Goal: Information Seeking & Learning: Learn about a topic

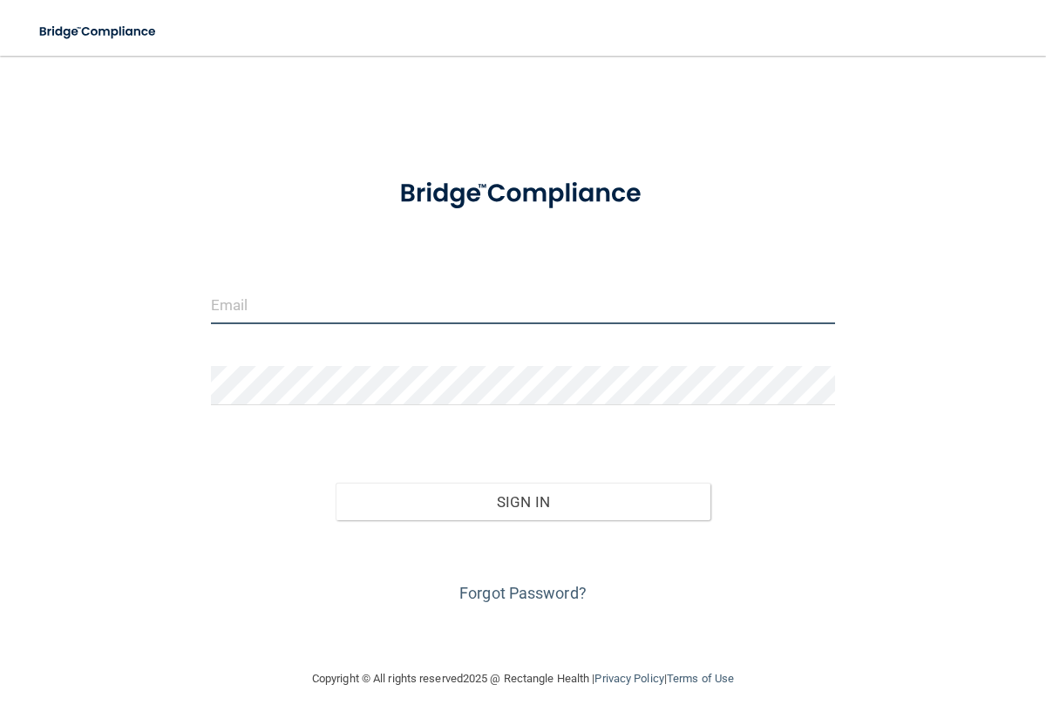
click at [362, 305] on input "email" at bounding box center [523, 304] width 625 height 39
type input "[EMAIL_ADDRESS][DOMAIN_NAME]"
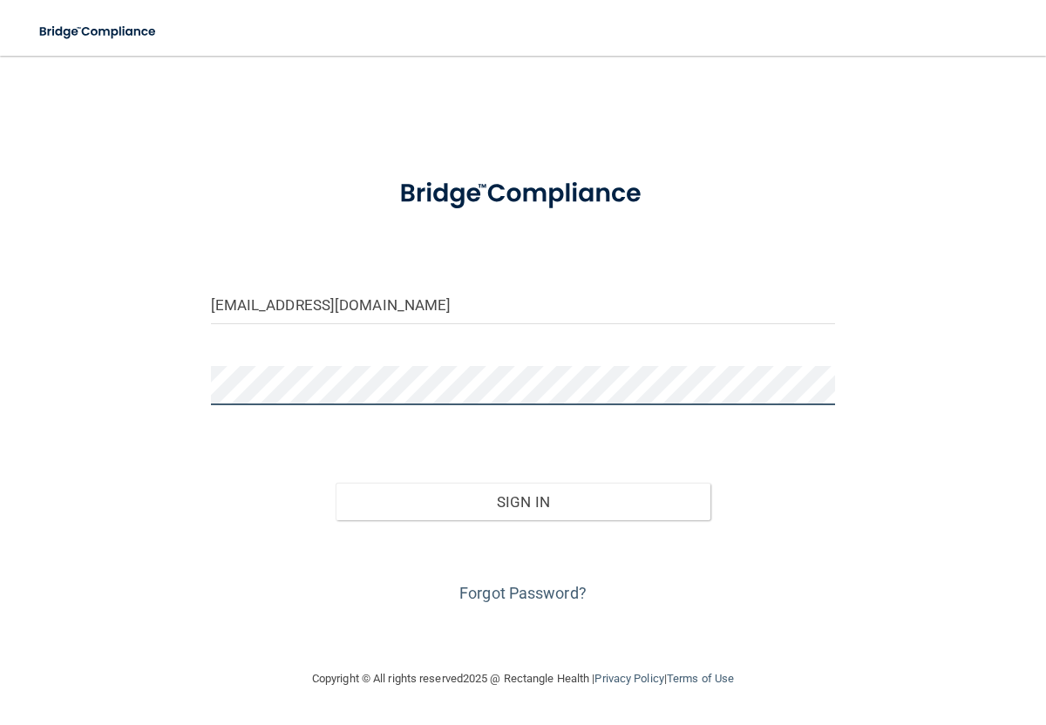
click at [335, 483] on button "Sign In" at bounding box center [522, 502] width 375 height 38
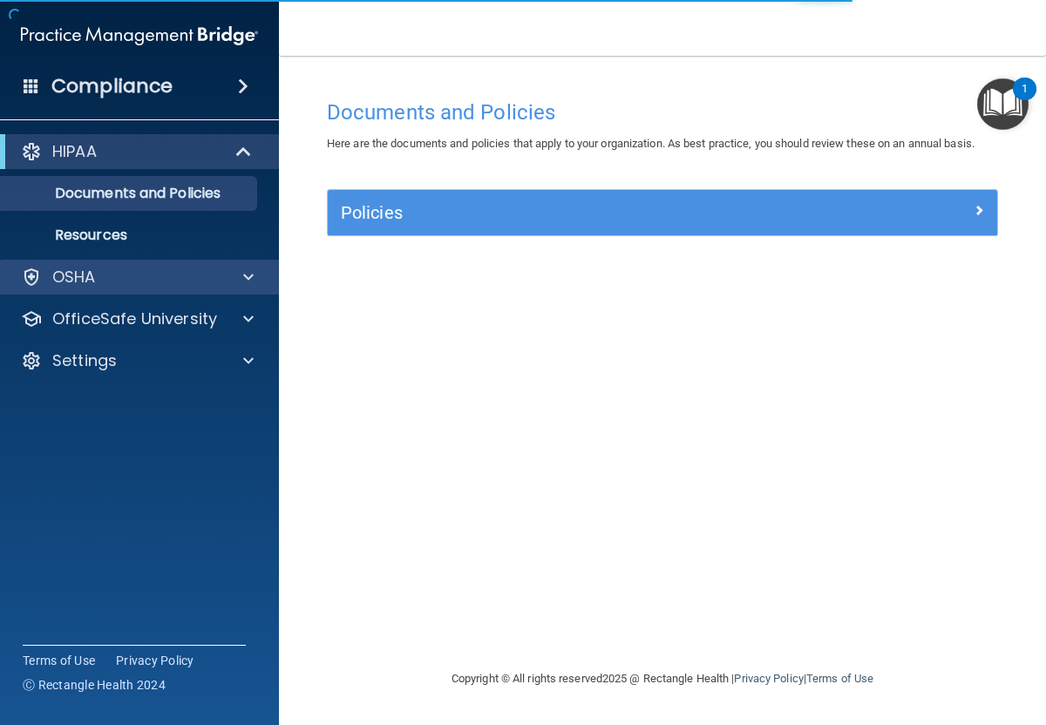
click at [244, 290] on div "OSHA" at bounding box center [140, 277] width 280 height 35
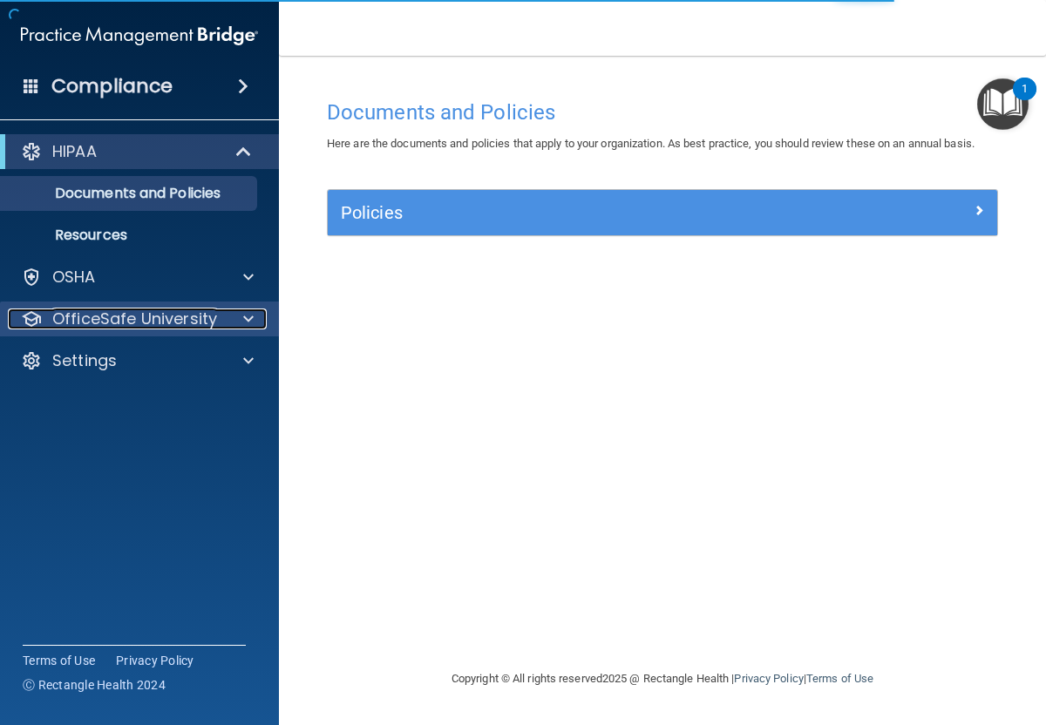
click at [257, 321] on div at bounding box center [246, 318] width 44 height 21
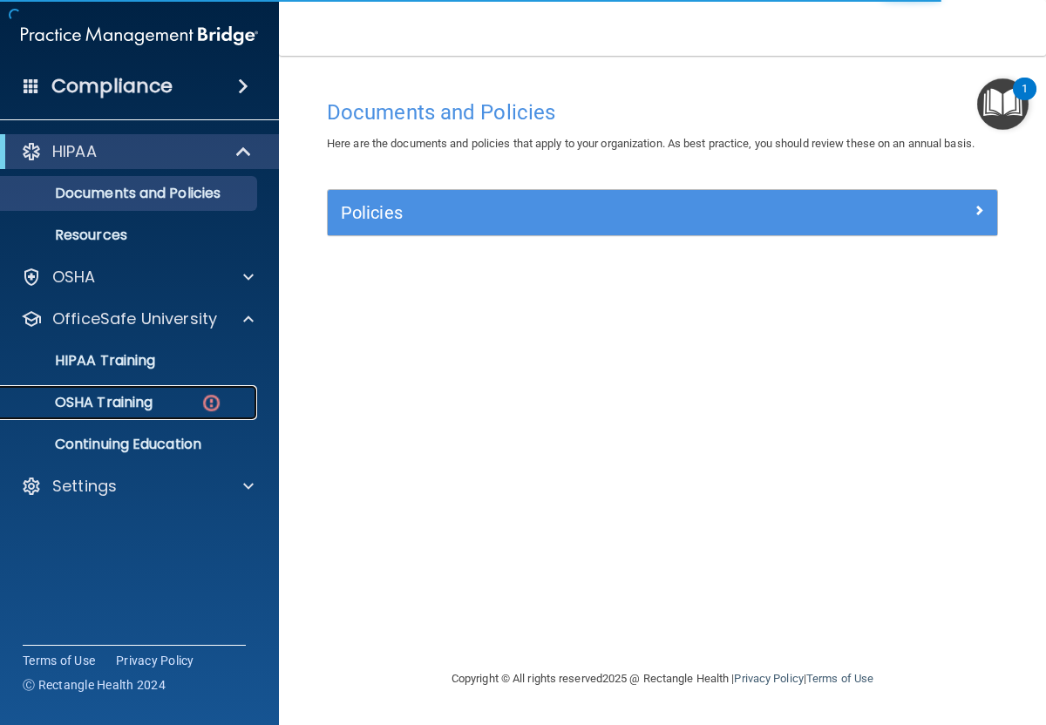
click at [224, 414] on link "OSHA Training" at bounding box center [120, 402] width 274 height 35
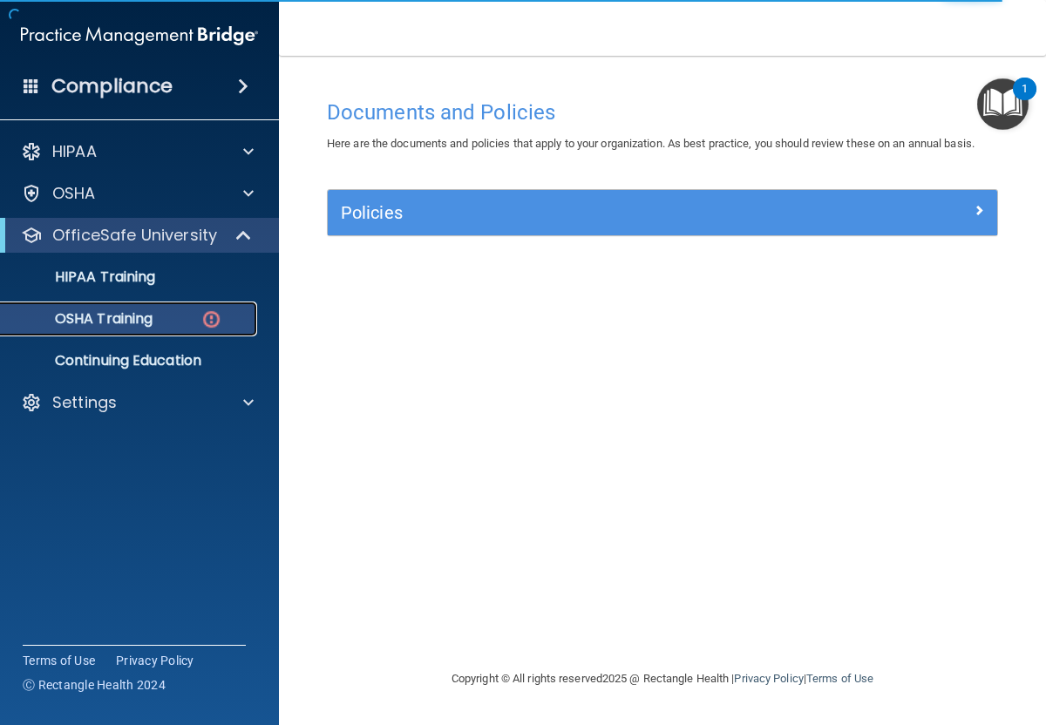
click at [213, 335] on link "OSHA Training" at bounding box center [120, 318] width 274 height 35
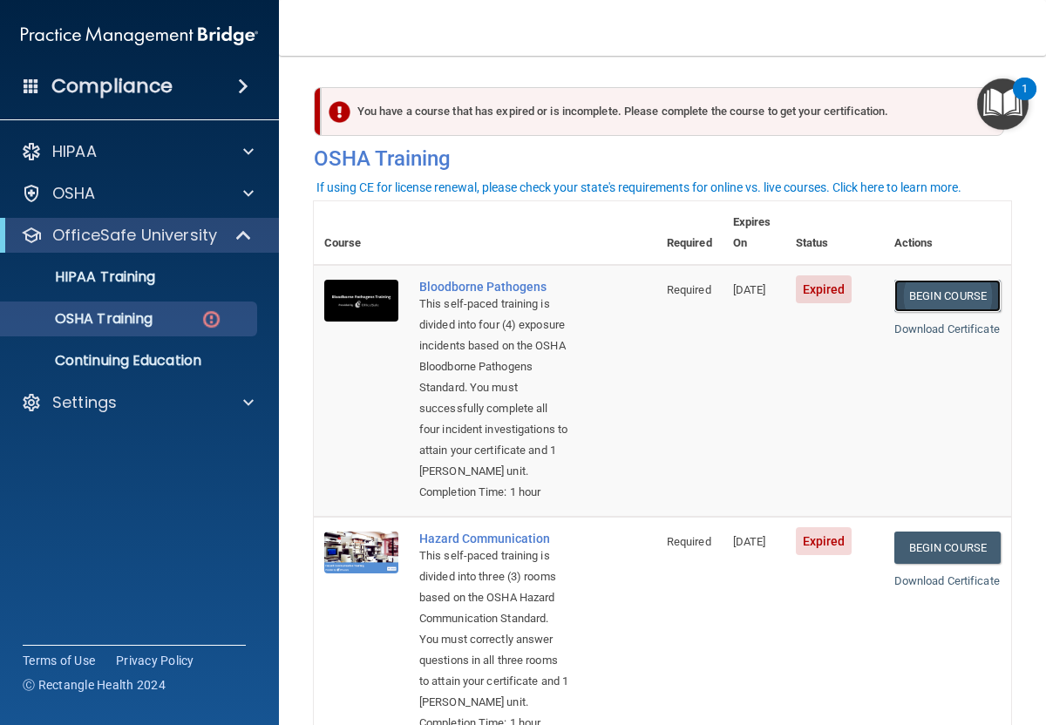
click at [924, 280] on link "Begin Course" at bounding box center [947, 296] width 106 height 32
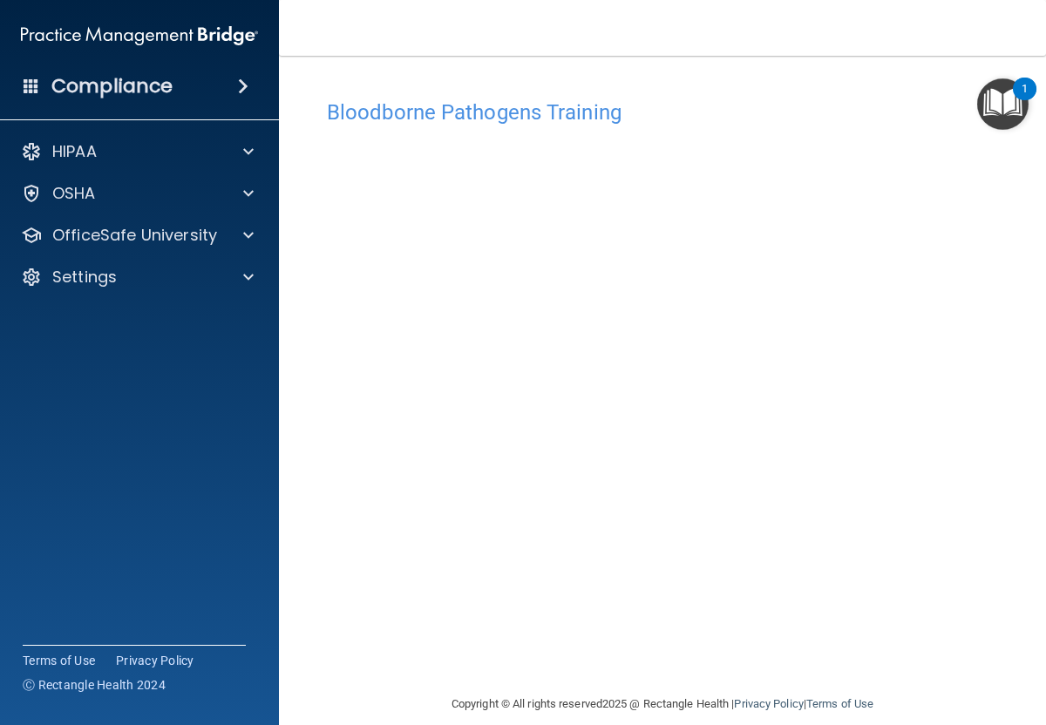
scroll to position [21, 0]
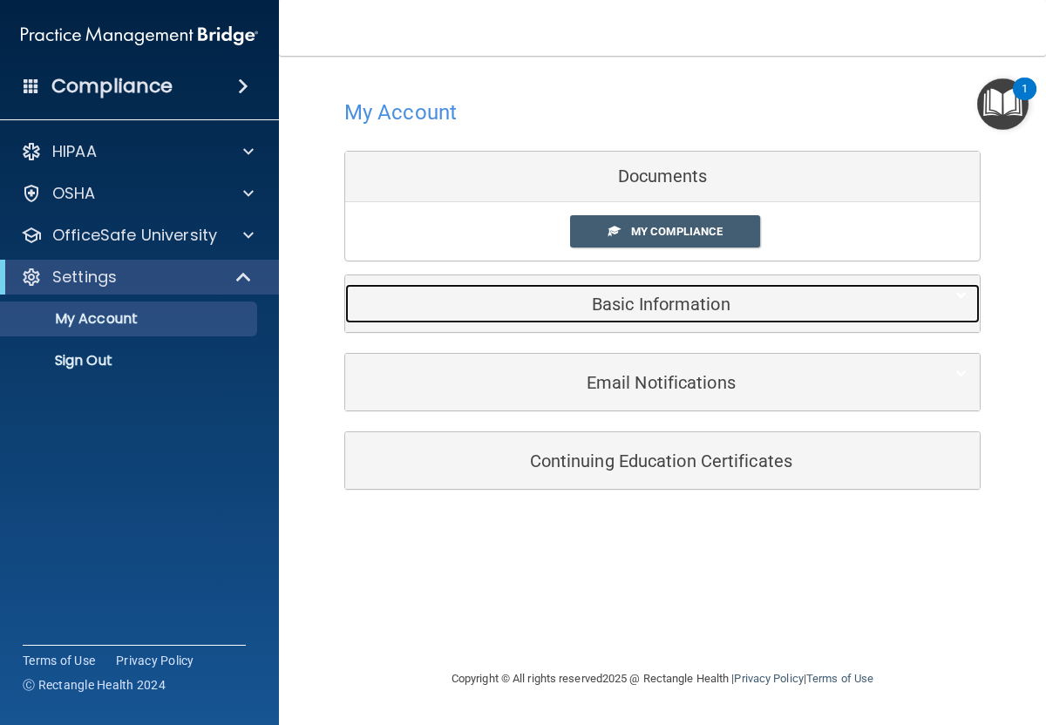
click at [742, 301] on h5 "Basic Information" at bounding box center [635, 304] width 555 height 19
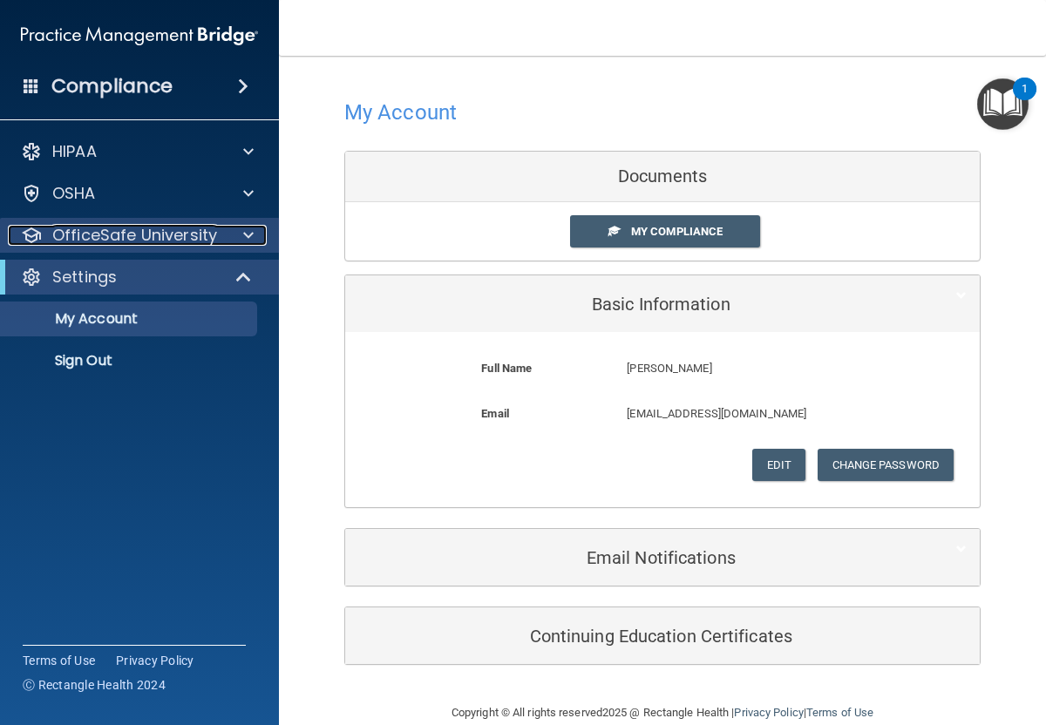
click at [224, 233] on div at bounding box center [246, 235] width 44 height 21
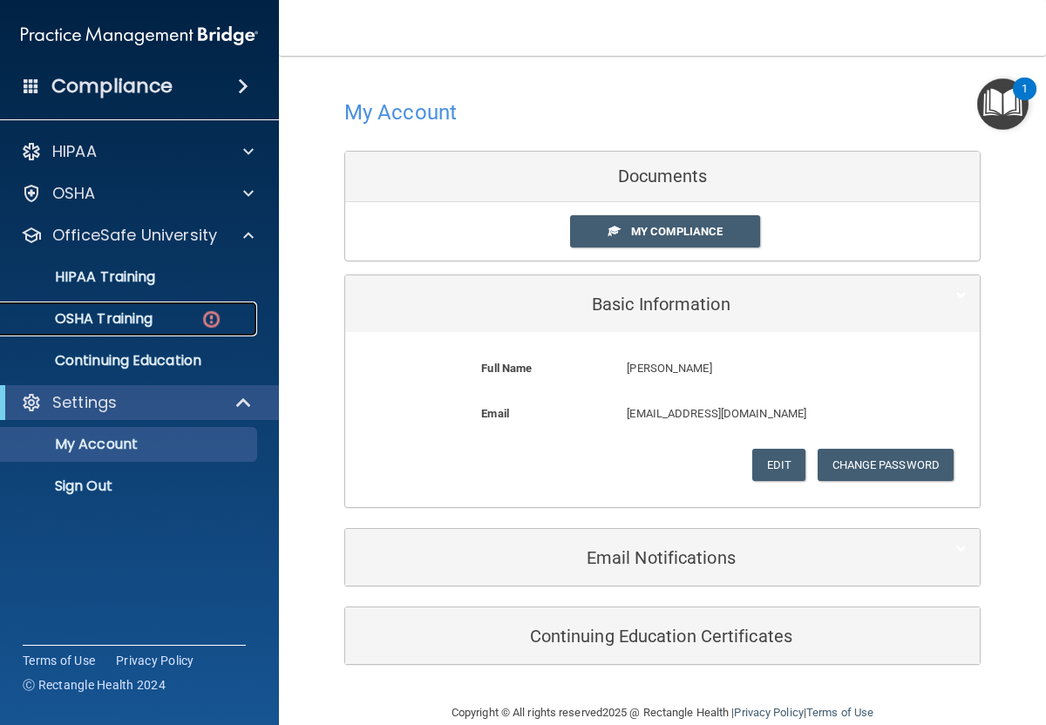
click at [196, 333] on link "OSHA Training" at bounding box center [120, 318] width 274 height 35
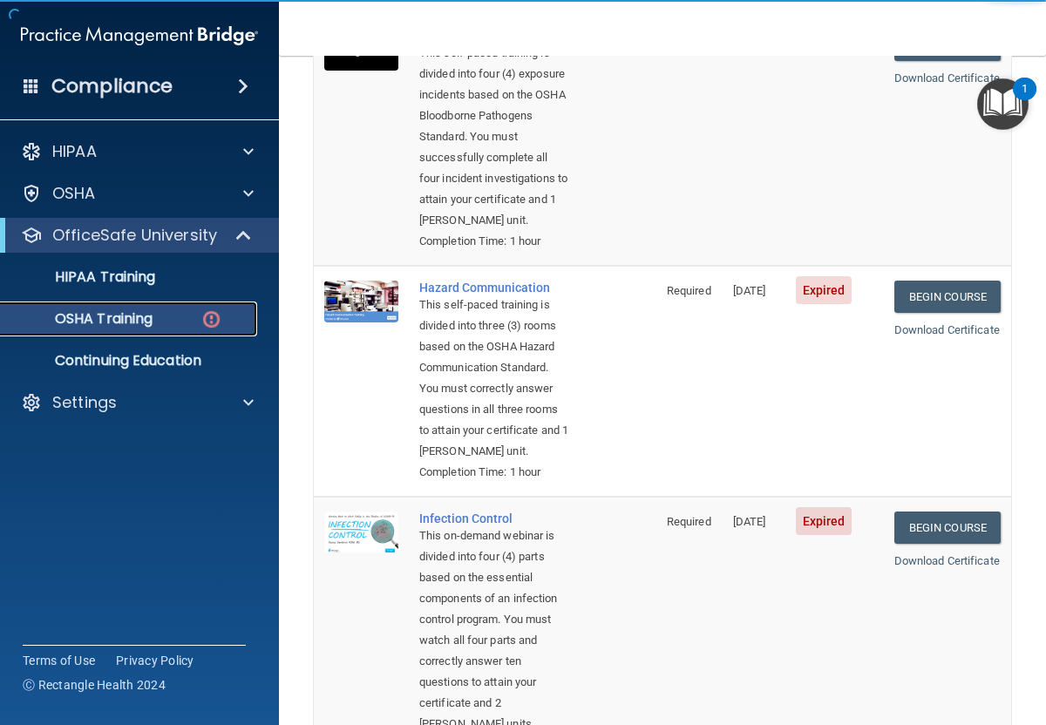
scroll to position [249, 0]
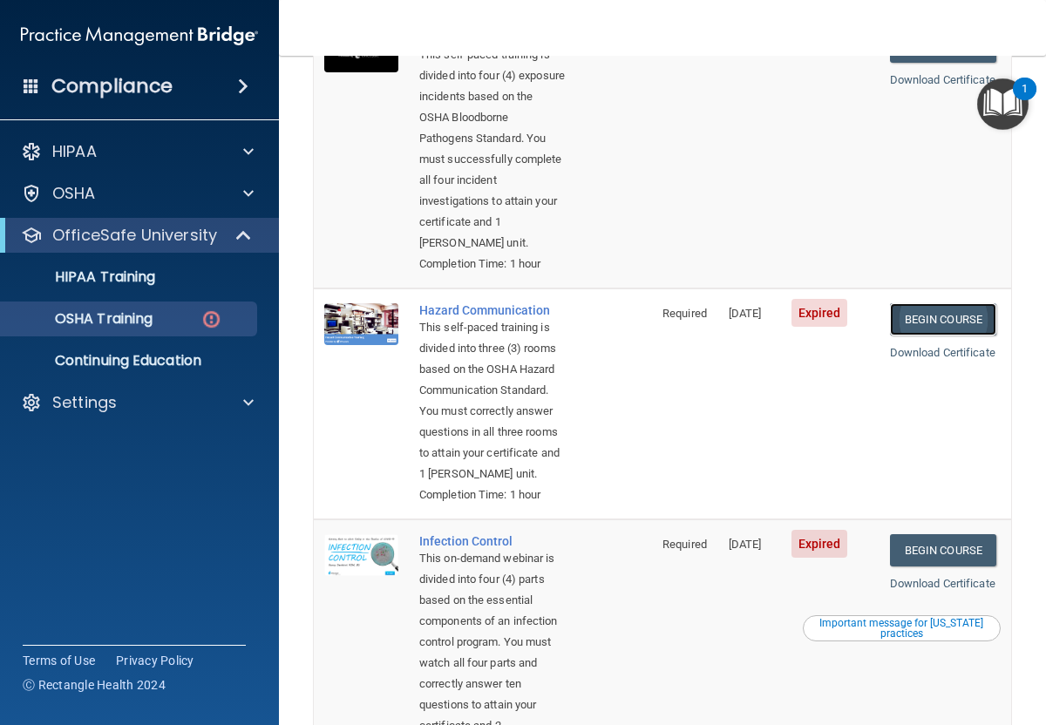
click at [957, 321] on link "Begin Course" at bounding box center [943, 319] width 106 height 32
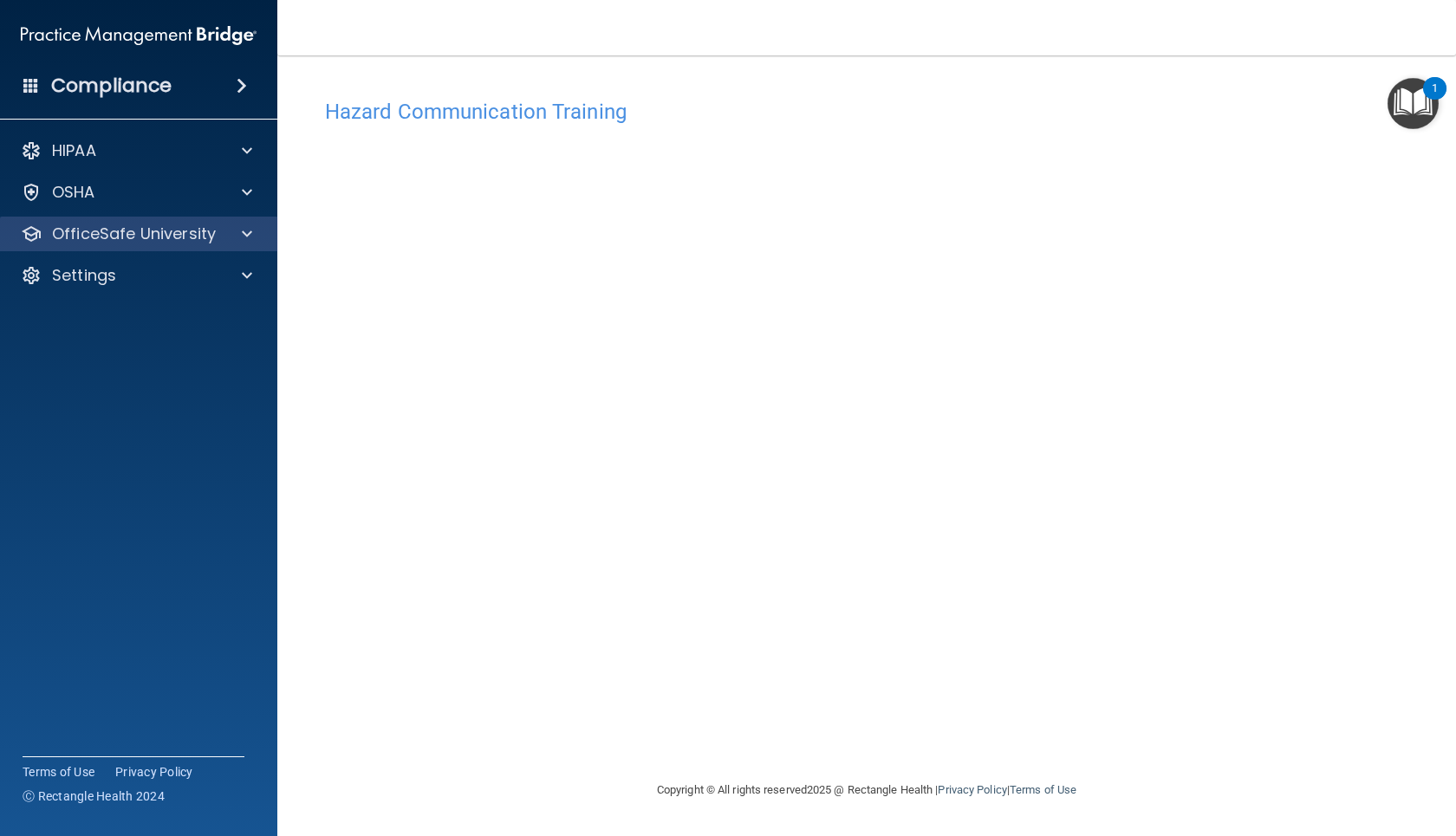
click at [130, 246] on div "OfficeSafe University" at bounding box center [139, 234] width 278 height 35
click at [250, 237] on span at bounding box center [247, 234] width 10 height 21
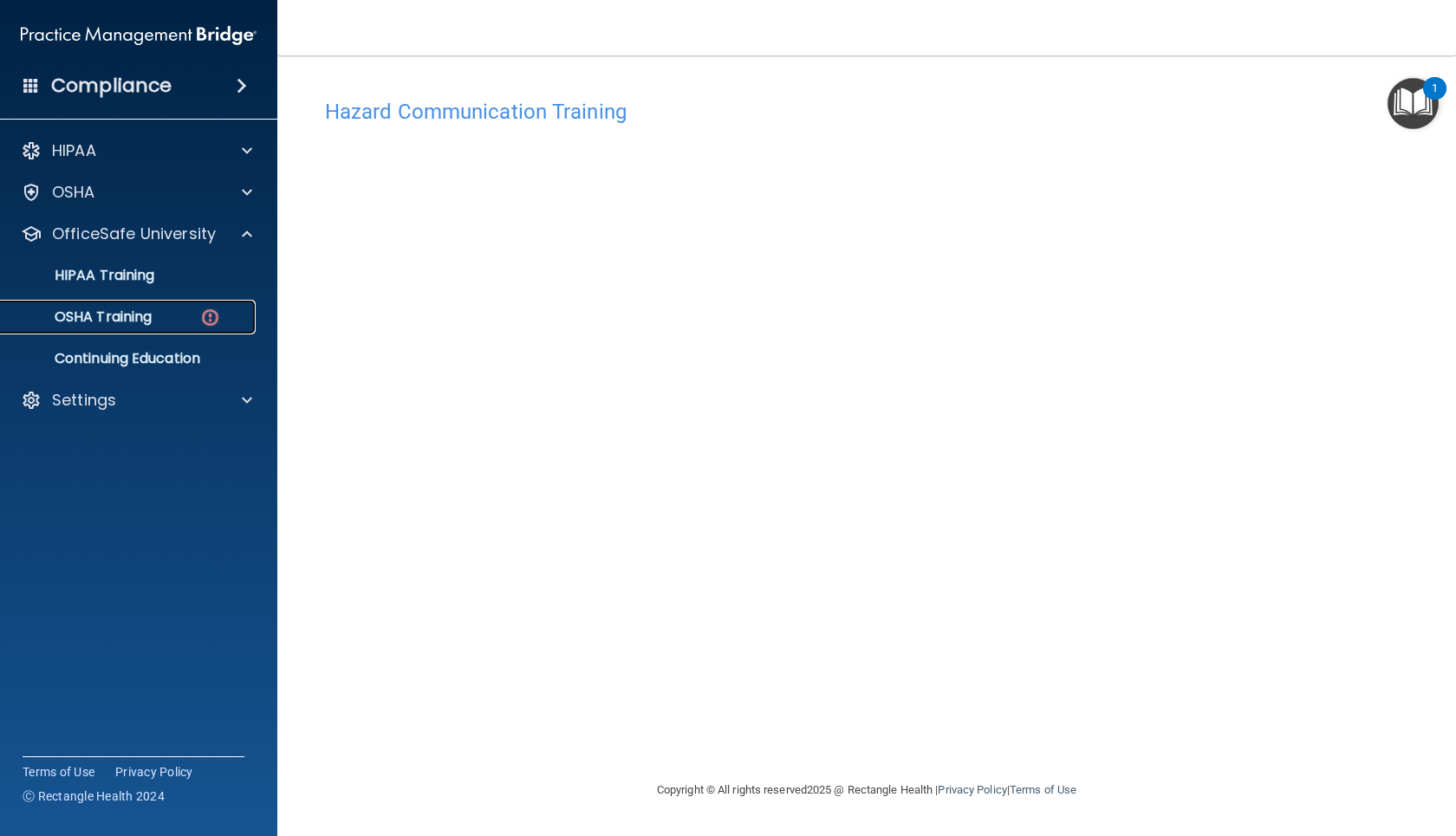
click at [232, 312] on div "OSHA Training" at bounding box center [129, 316] width 237 height 17
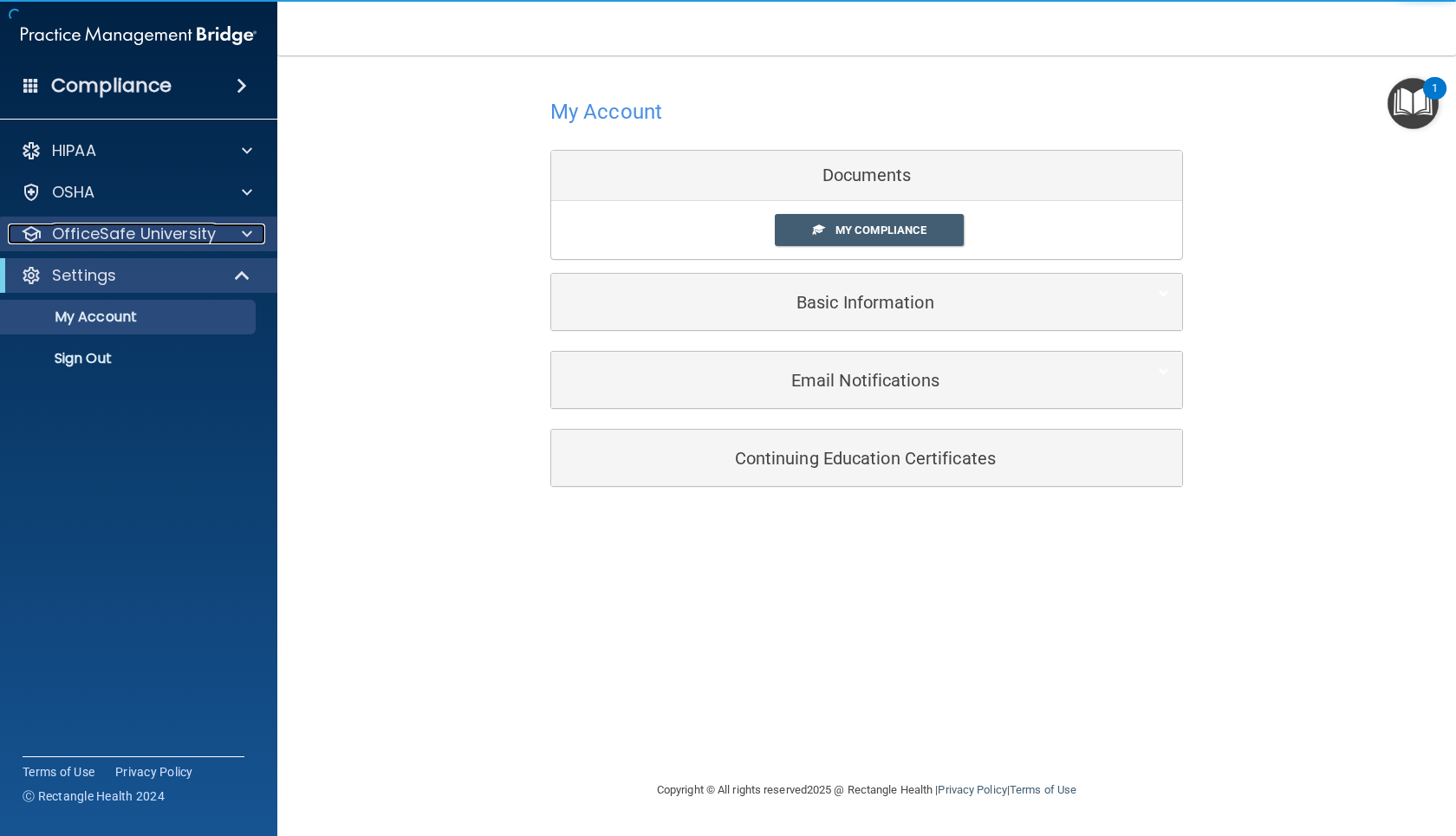
click at [252, 241] on span at bounding box center [247, 234] width 10 height 21
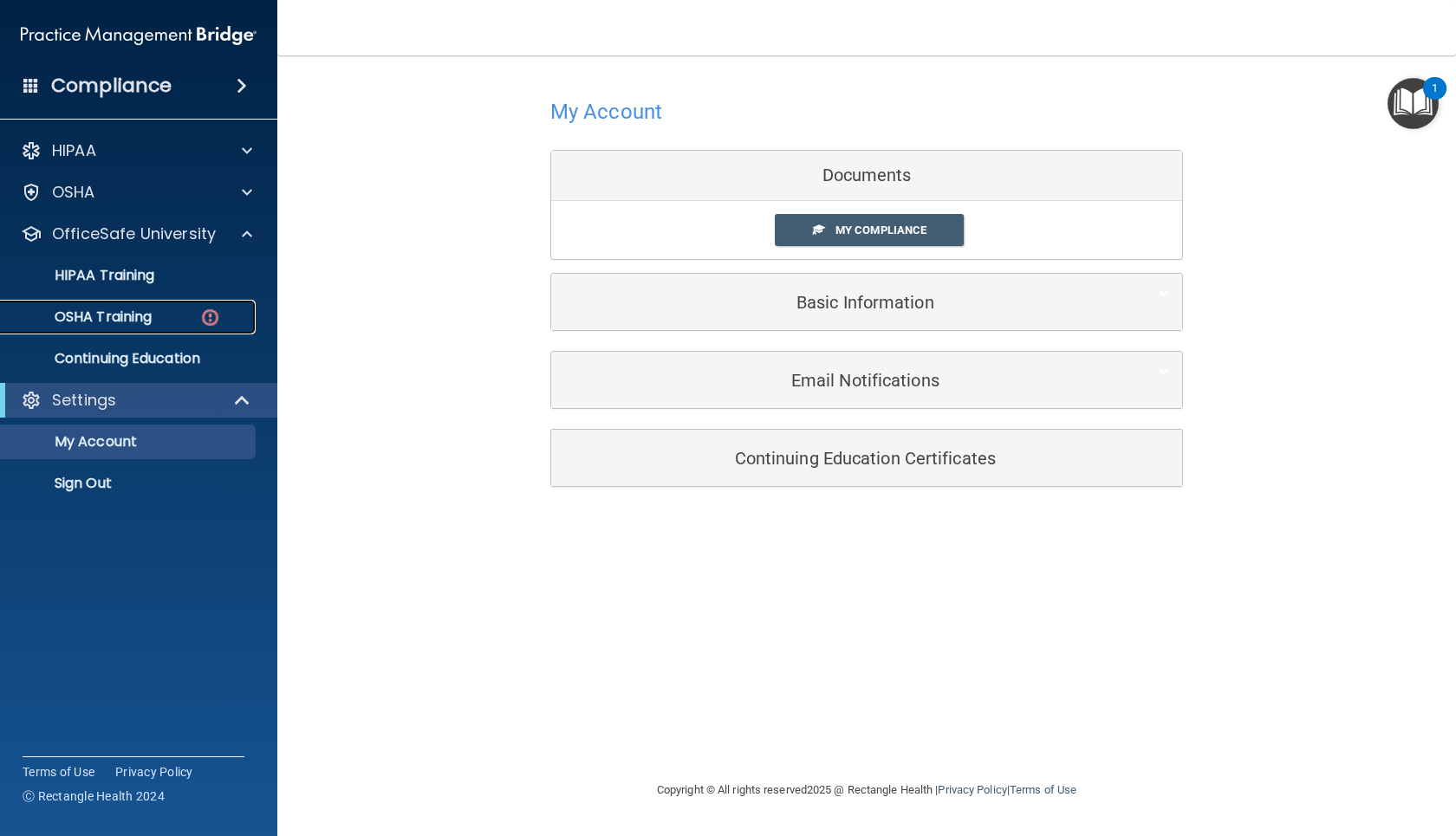
click at [200, 329] on link "OSHA Training" at bounding box center [119, 316] width 273 height 35
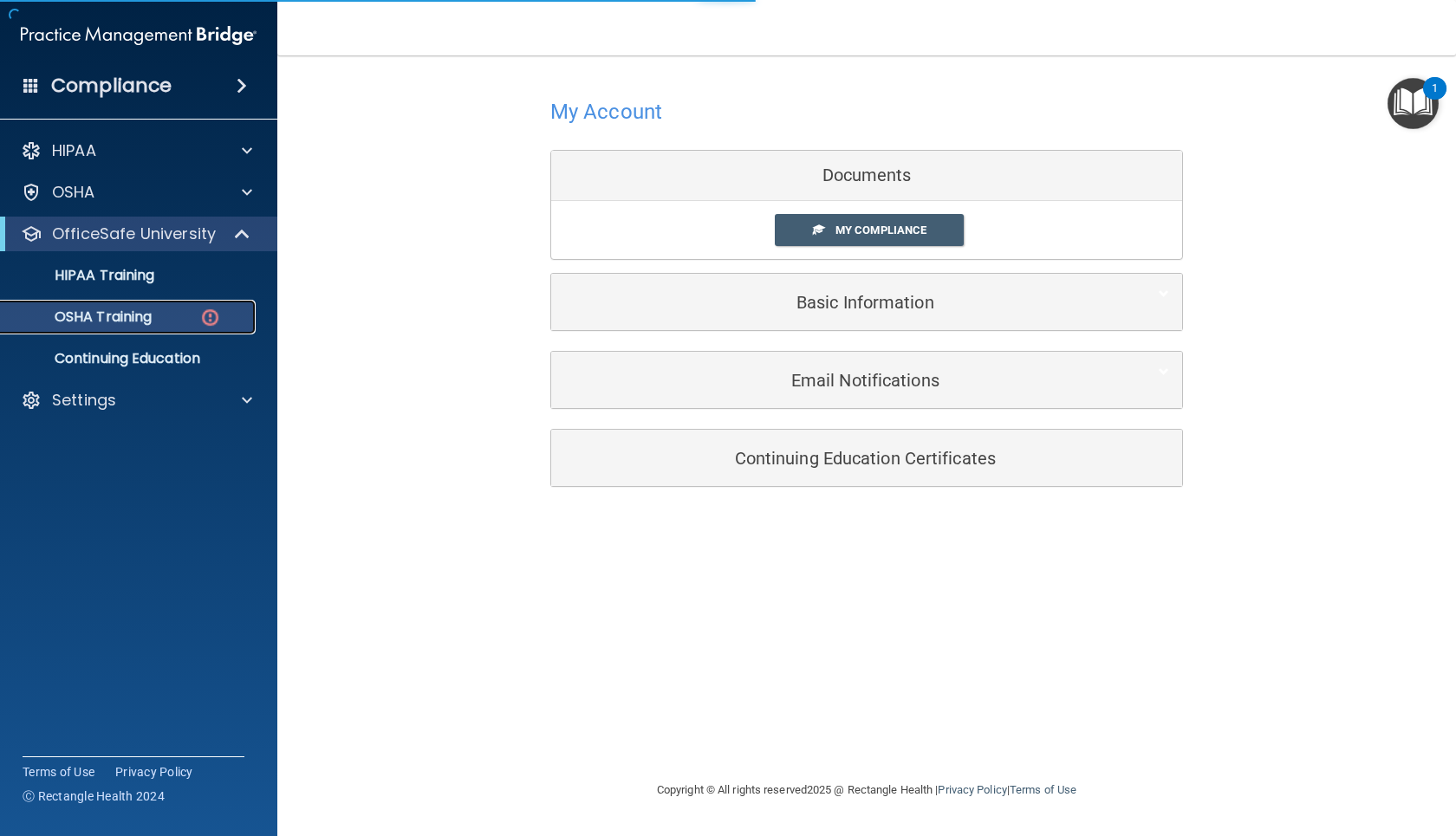
click at [206, 329] on link "OSHA Training" at bounding box center [119, 316] width 273 height 35
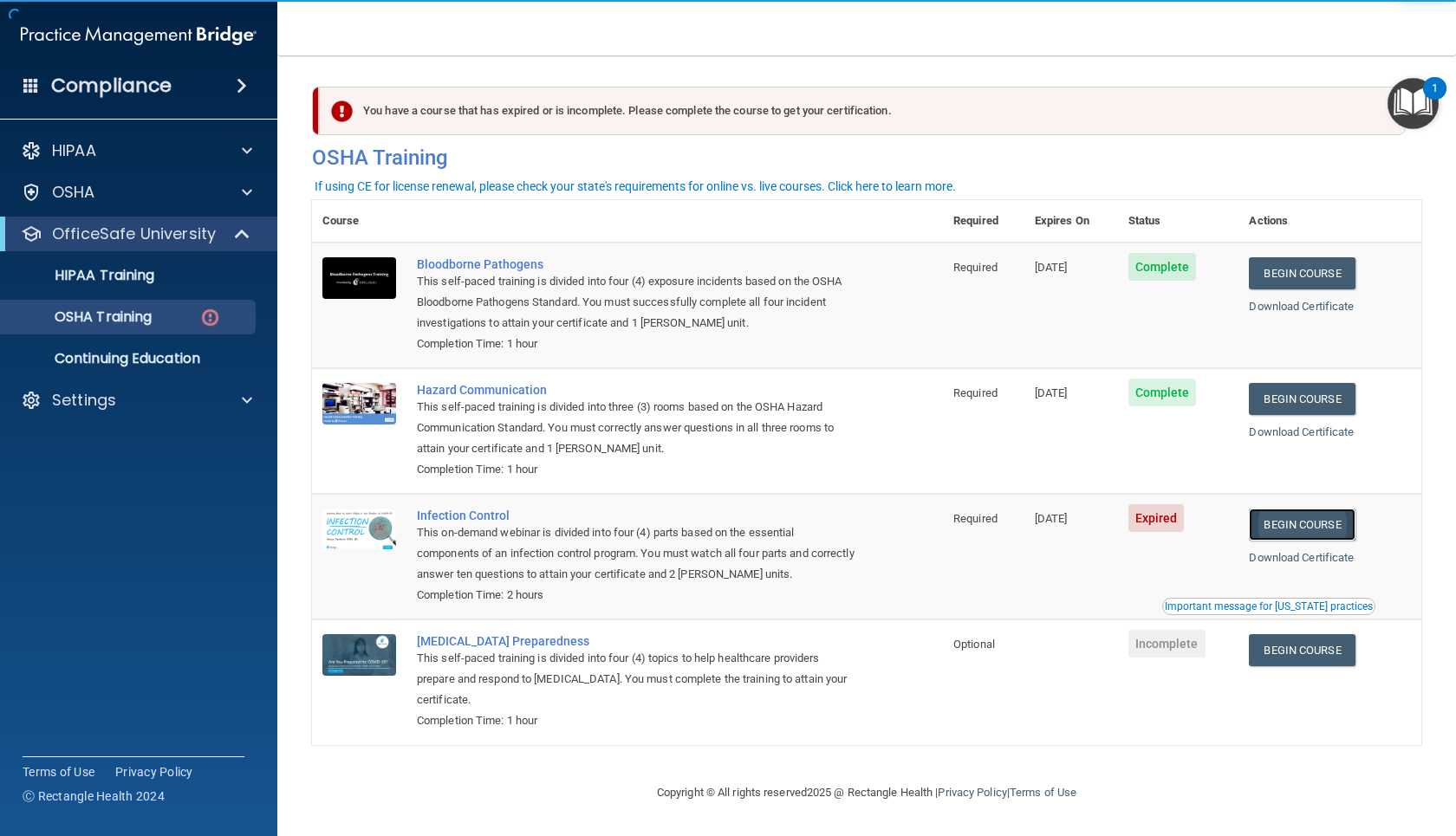
click at [1039, 524] on link "Begin Course" at bounding box center [1302, 524] width 105 height 32
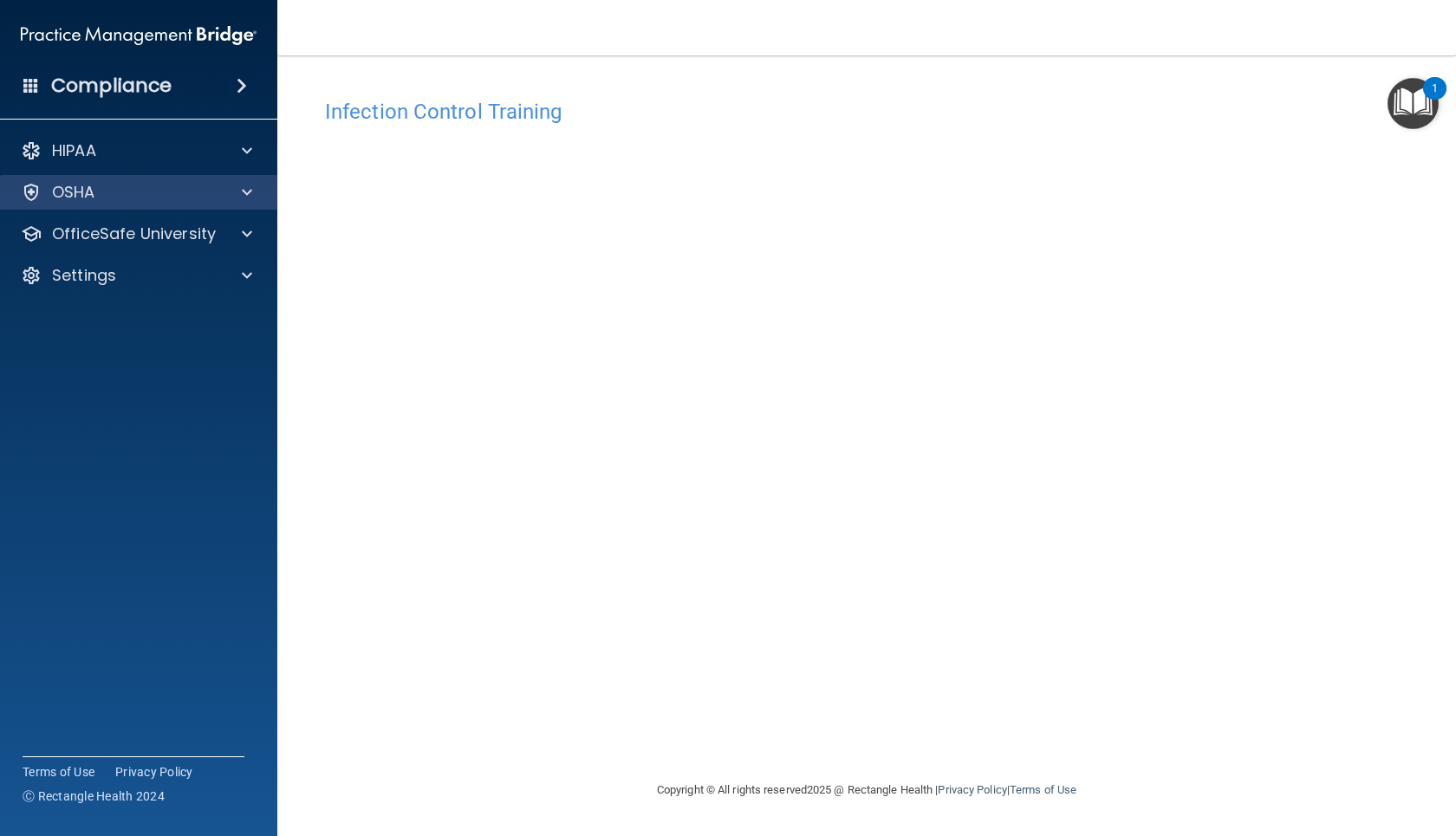
click at [224, 207] on div "OSHA" at bounding box center [139, 192] width 278 height 35
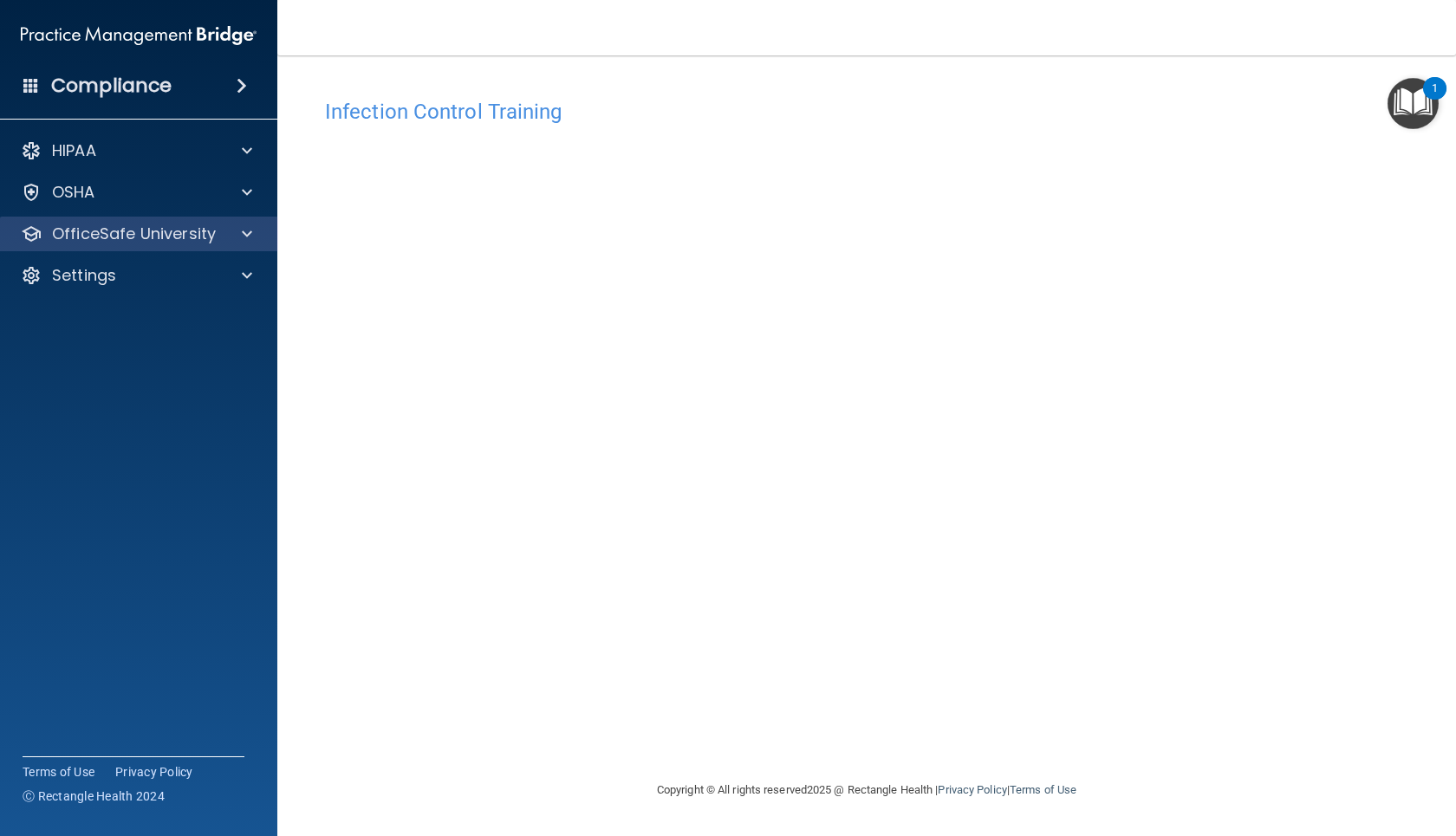
click at [227, 246] on div "OfficeSafe University" at bounding box center [139, 234] width 278 height 35
click at [245, 233] on span at bounding box center [247, 234] width 10 height 21
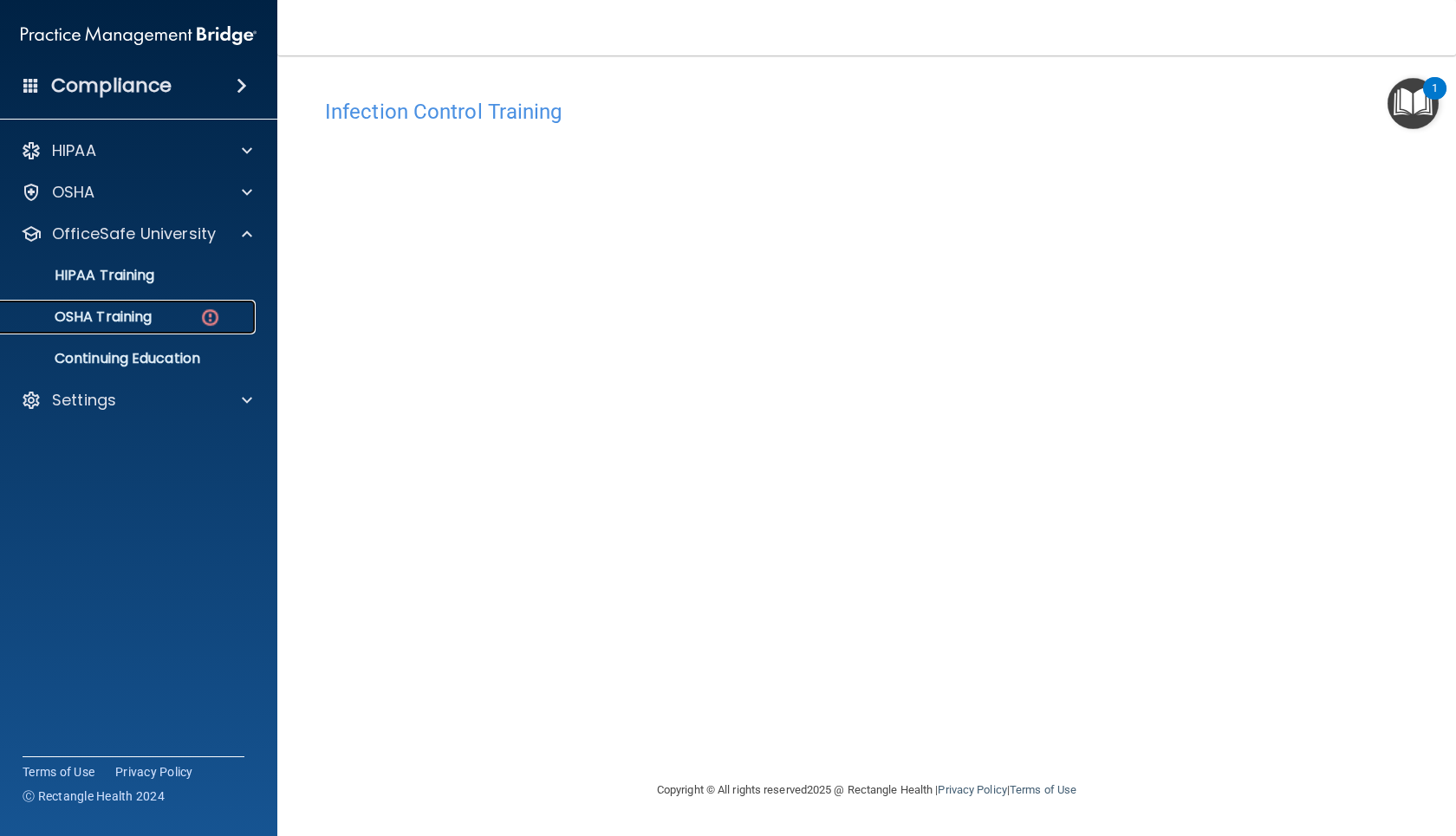
click at [193, 313] on div "OSHA Training" at bounding box center [129, 316] width 237 height 17
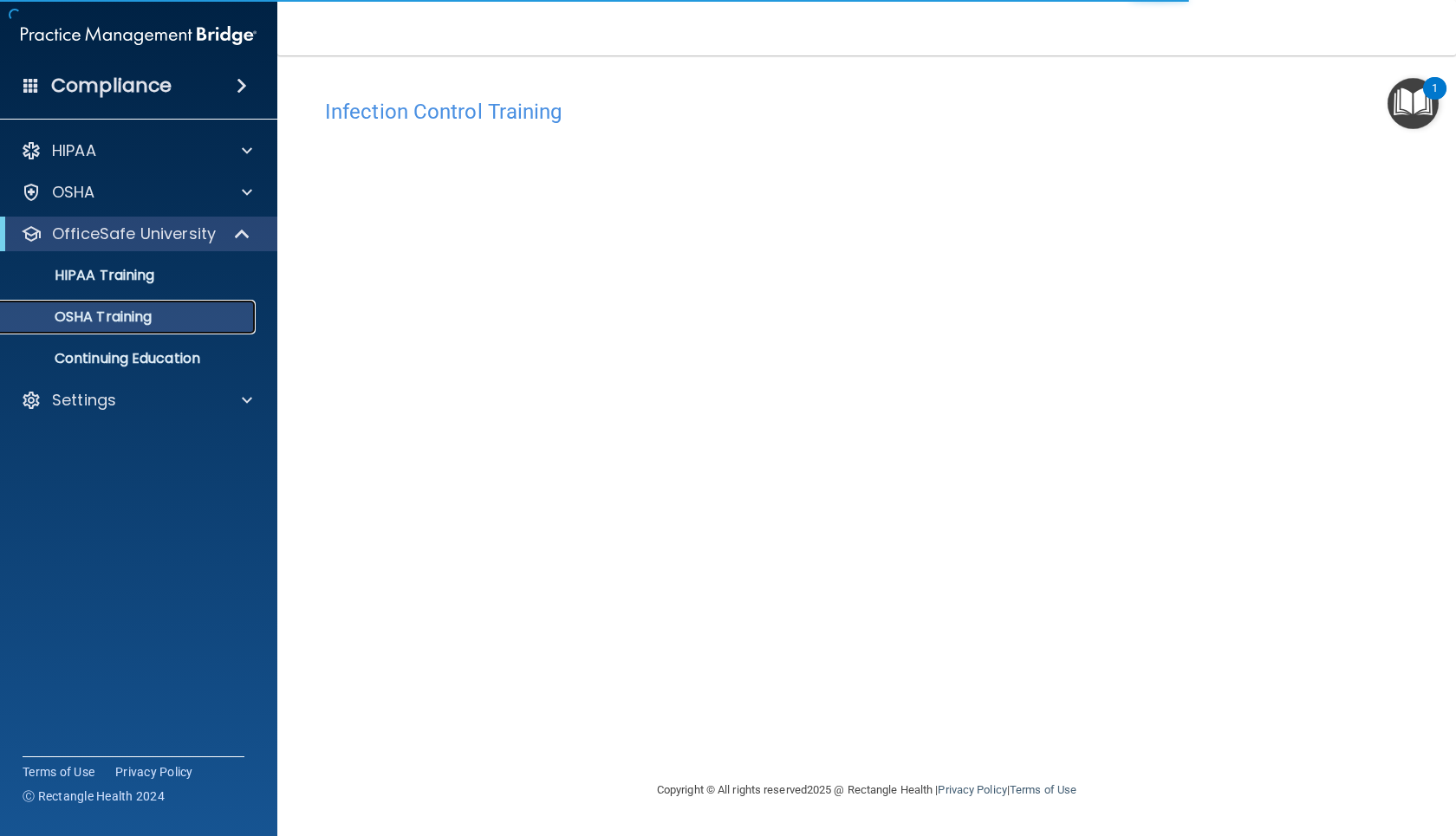
click at [206, 327] on link "OSHA Training" at bounding box center [119, 316] width 273 height 35
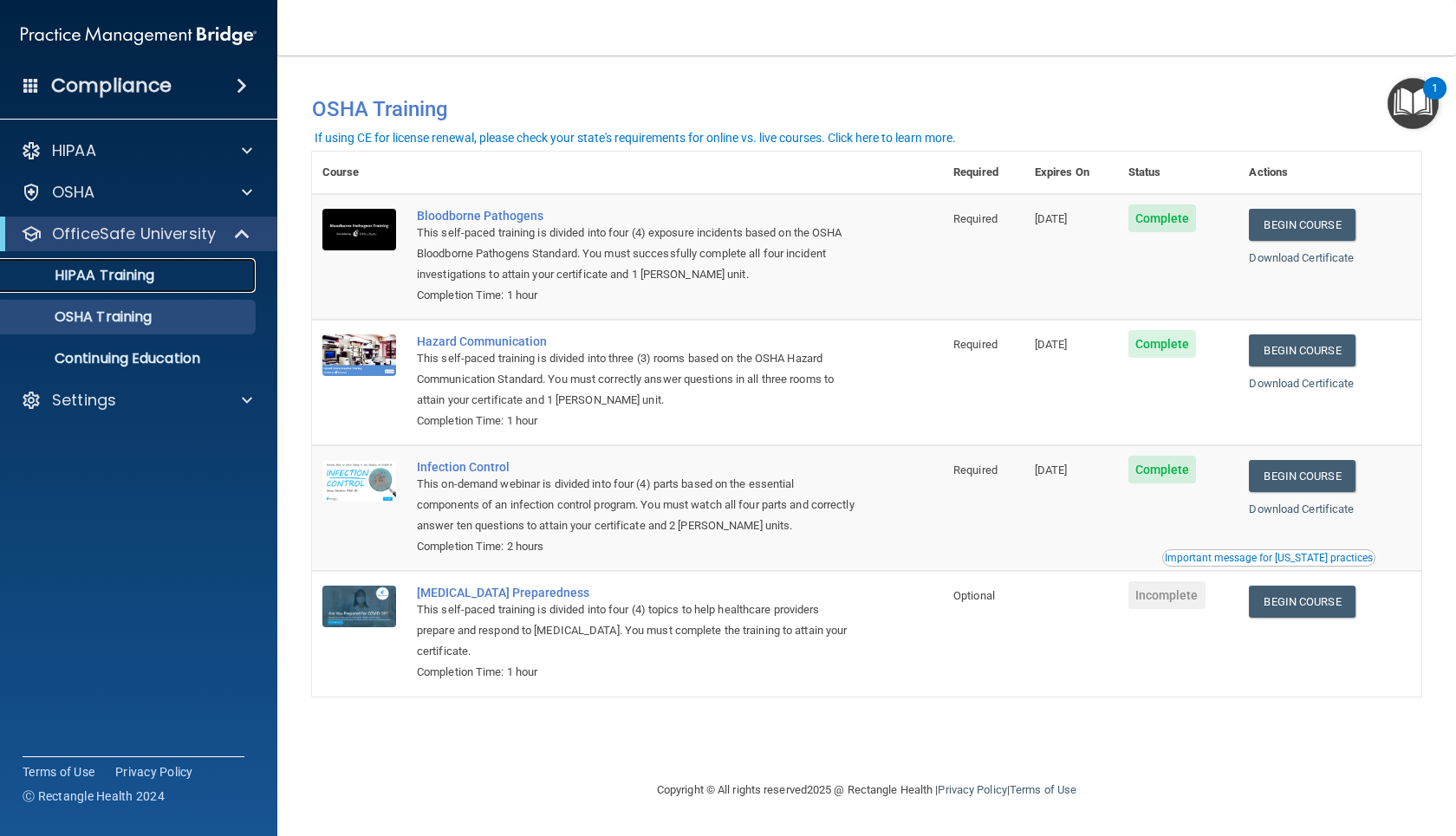
click at [207, 289] on link "HIPAA Training" at bounding box center [119, 275] width 273 height 35
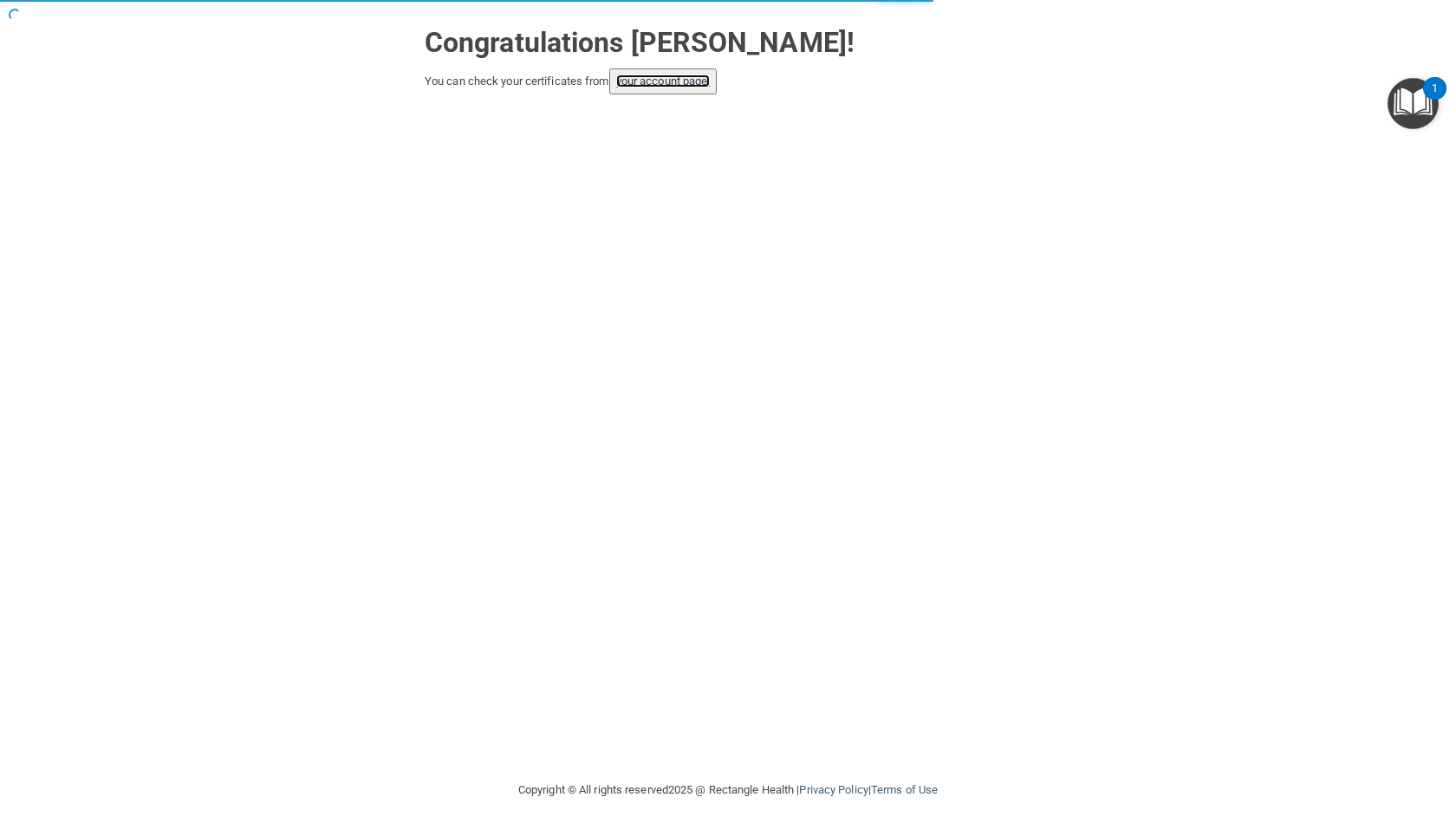
click at [672, 84] on link "your account page!" at bounding box center [663, 81] width 94 height 13
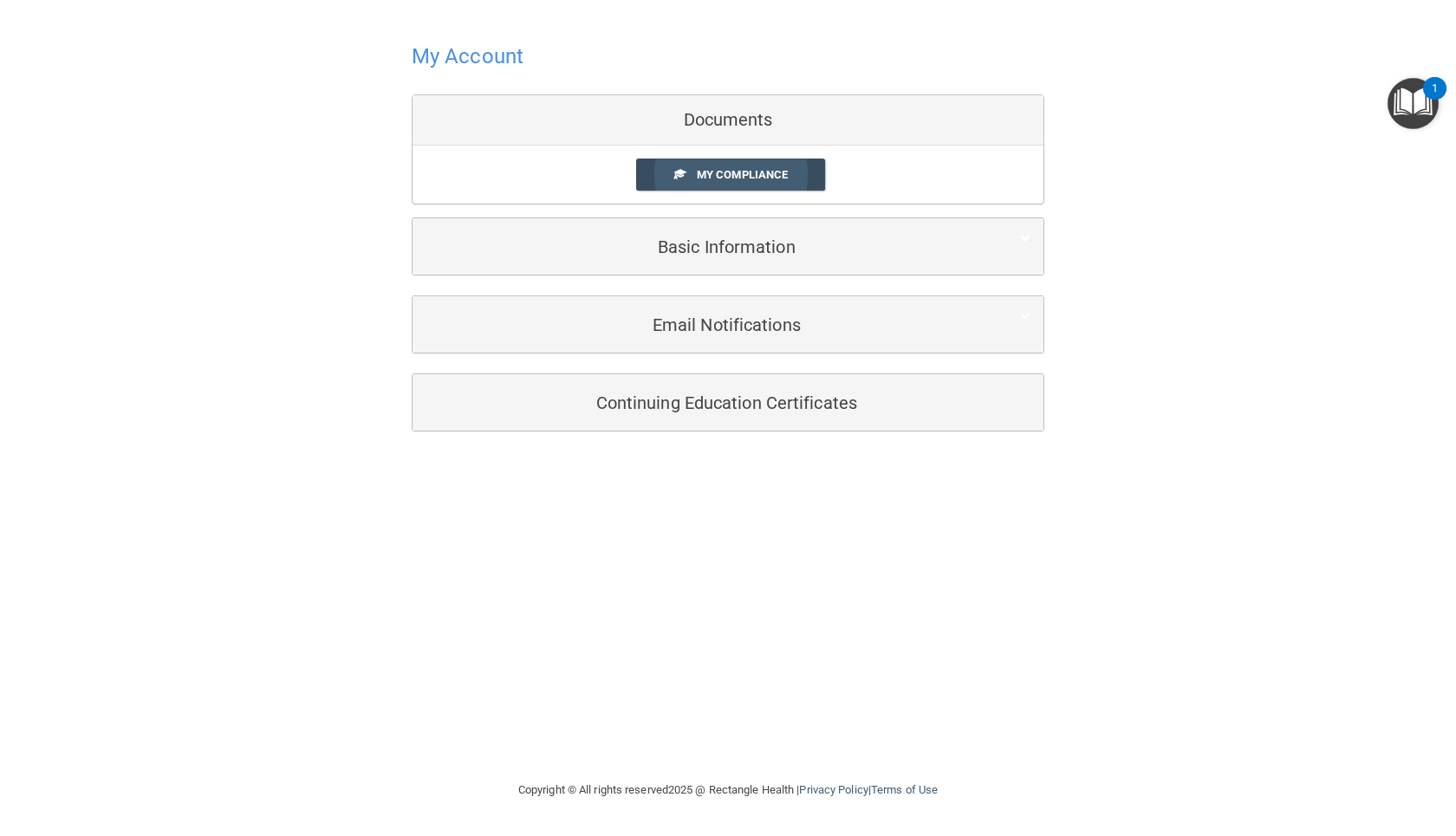
click at [762, 182] on link "My Compliance" at bounding box center [731, 174] width 190 height 32
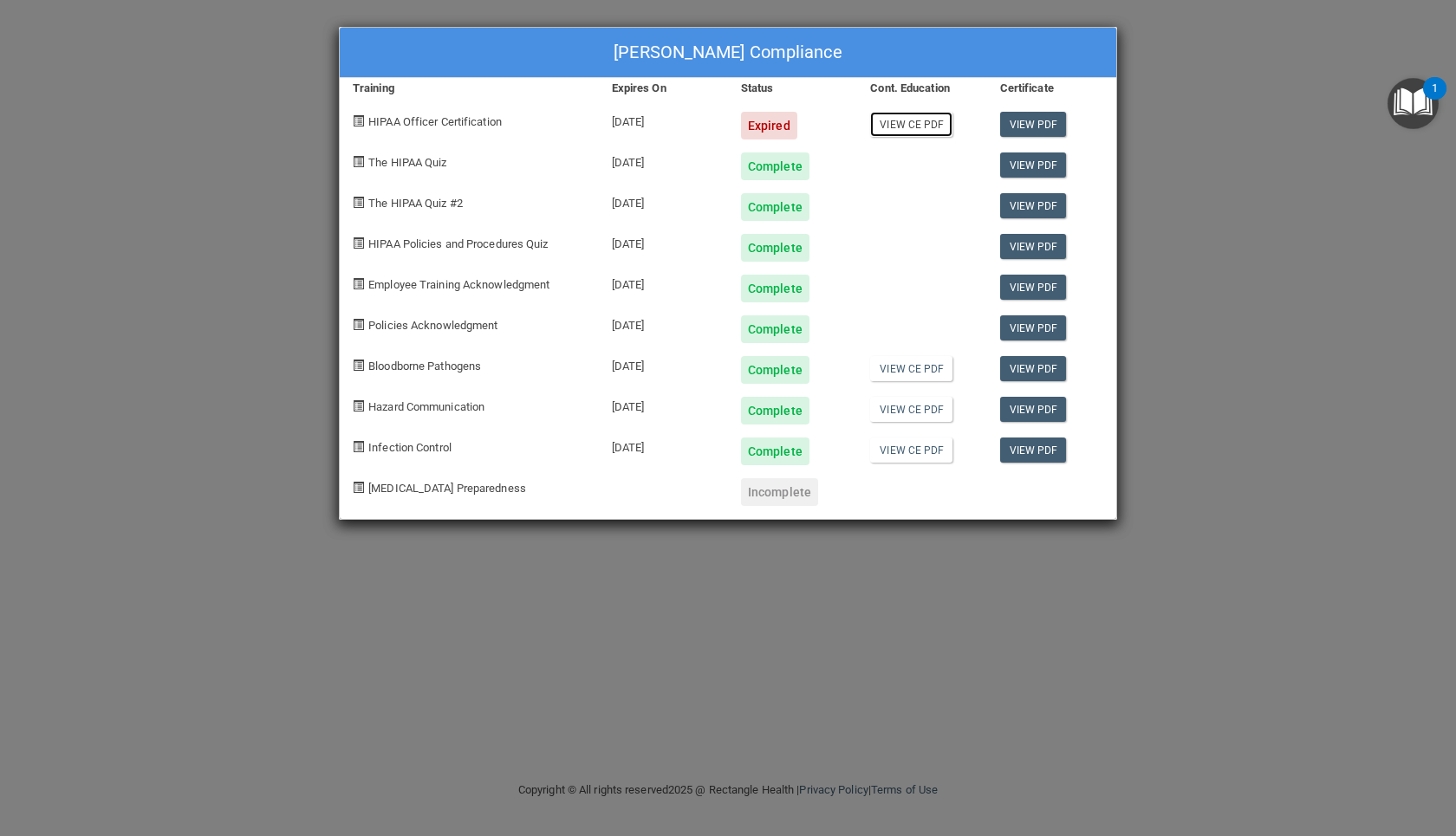
click at [907, 127] on link "View CE PDF" at bounding box center [911, 123] width 83 height 25
click at [891, 379] on link "View CE PDF" at bounding box center [911, 368] width 83 height 25
